Goal: Use online tool/utility: Utilize a website feature to perform a specific function

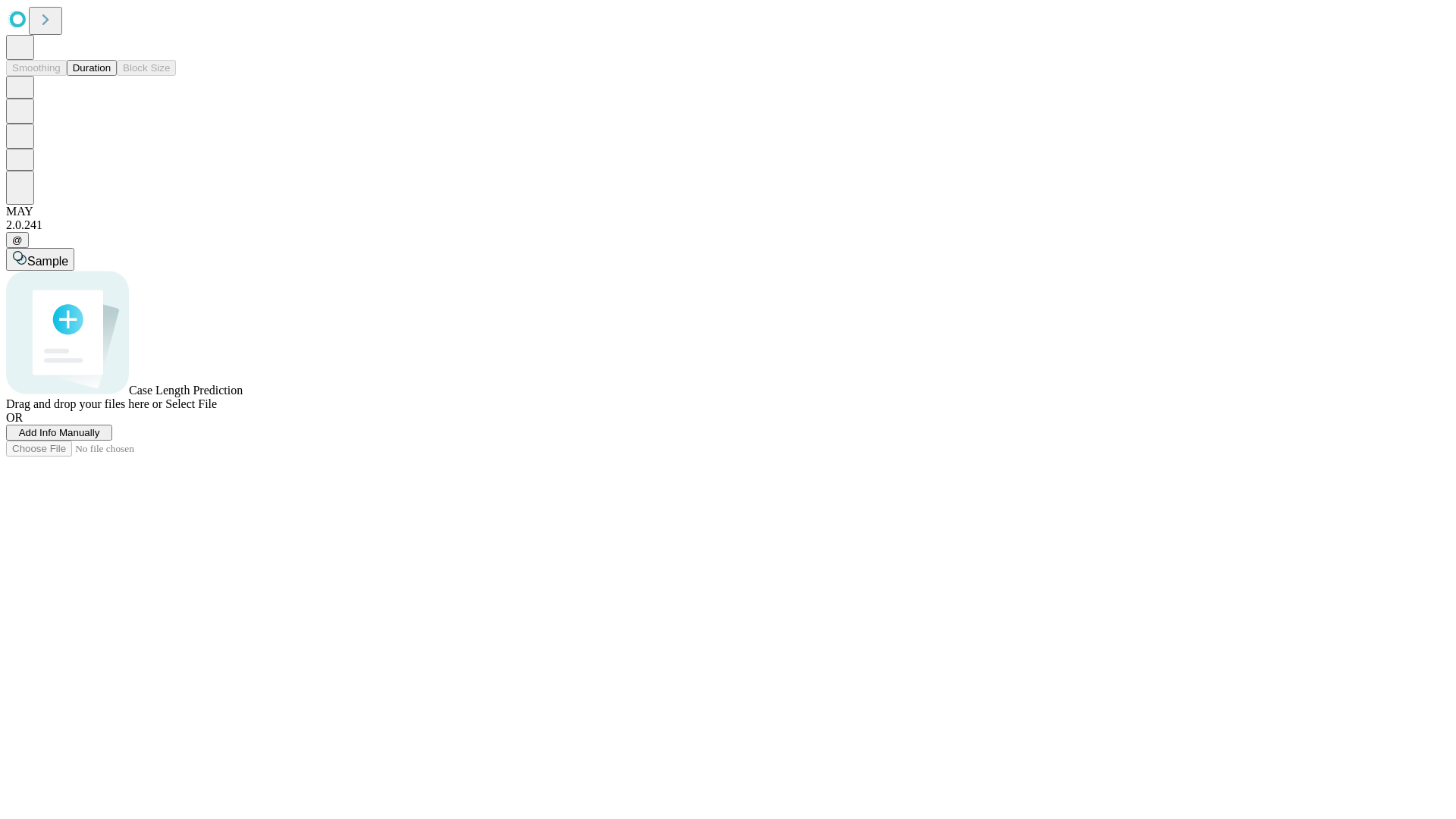
click at [111, 76] on button "Duration" at bounding box center [91, 67] width 50 height 16
click at [217, 410] on span "Select File" at bounding box center [191, 404] width 52 height 13
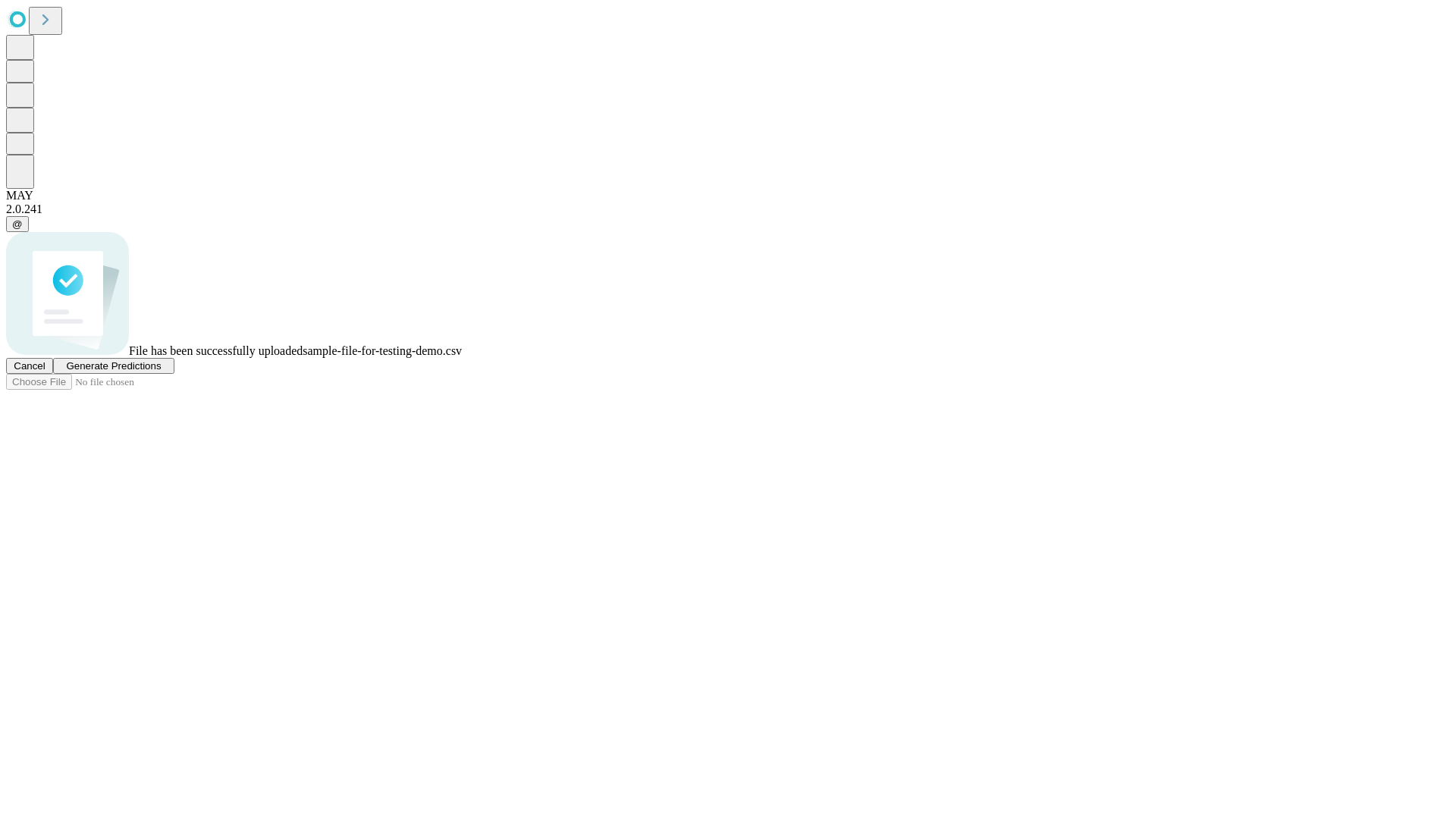
click at [161, 372] on span "Generate Predictions" at bounding box center [114, 366] width 95 height 11
